Goal: Register for event/course

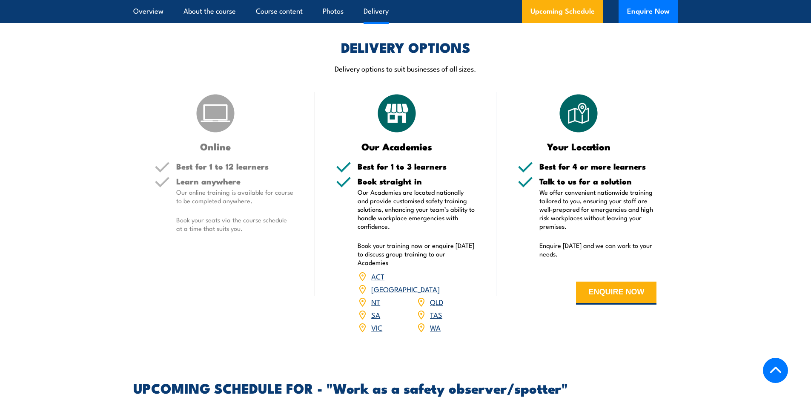
scroll to position [937, 0]
click at [437, 283] on link "[GEOGRAPHIC_DATA]" at bounding box center [405, 288] width 69 height 10
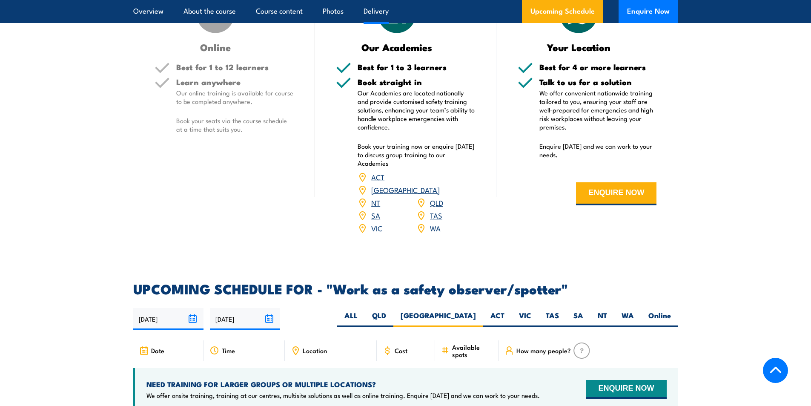
scroll to position [1007, 0]
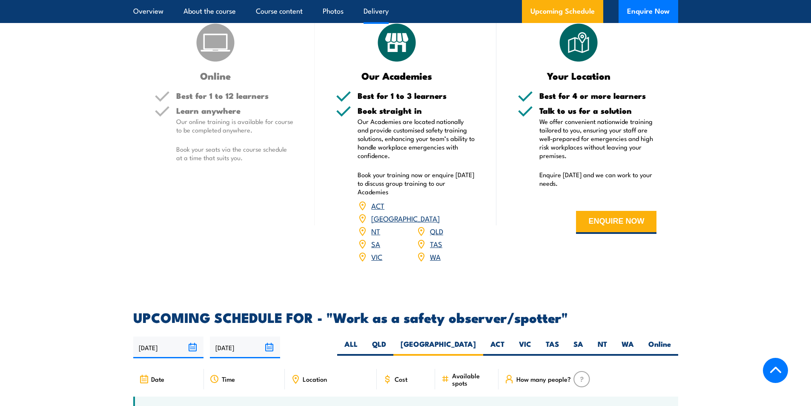
click at [440, 213] on link "[GEOGRAPHIC_DATA]" at bounding box center [405, 218] width 69 height 10
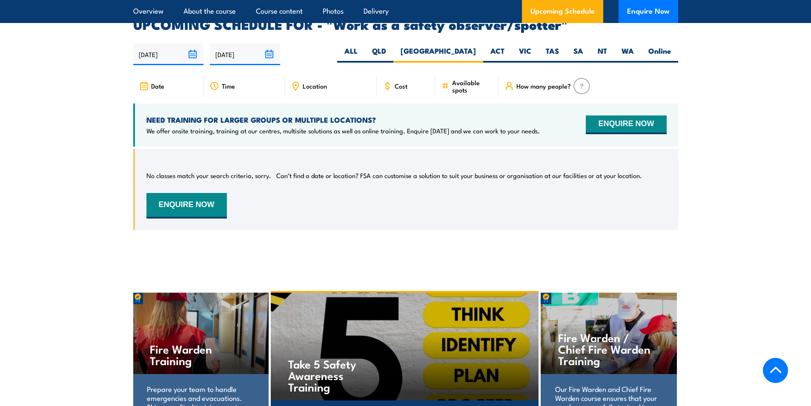
scroll to position [1305, 0]
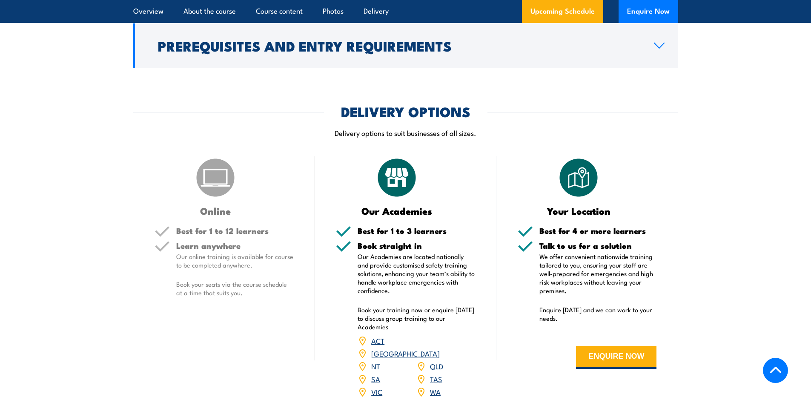
scroll to position [852, 0]
